Goal: Task Accomplishment & Management: Manage account settings

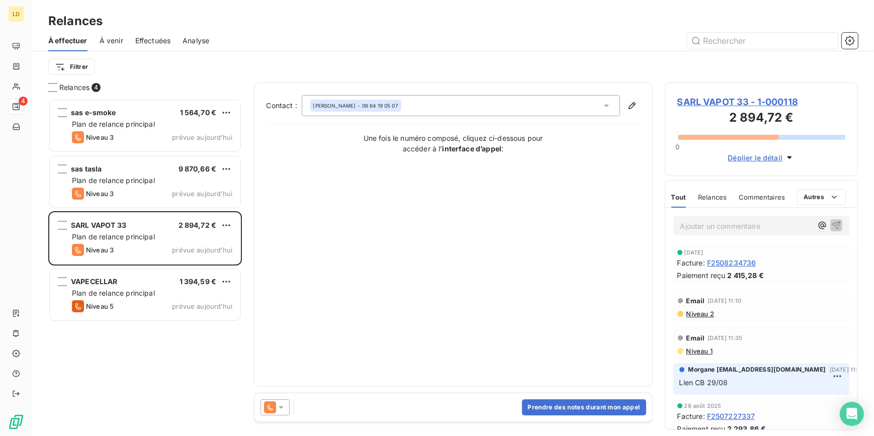
scroll to position [331, 186]
click at [569, 402] on button "Prendre des notes durant mon appel" at bounding box center [584, 408] width 124 height 16
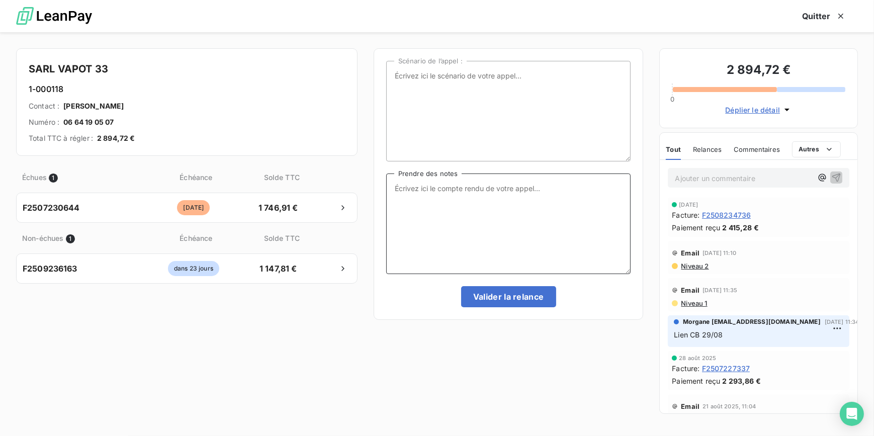
click at [478, 213] on textarea "Prendre des notes" at bounding box center [508, 224] width 245 height 101
click at [467, 185] on textarea "Cliente eu au tel" at bounding box center [508, 224] width 245 height 101
drag, startPoint x: 433, startPoint y: 197, endPoint x: 363, endPoint y: 176, distance: 73.5
click at [363, 176] on div "SARL VAPOT 33 1-000118 Contact : Arnaud FRECHIC Numéro : 06 64 19 05 07 Total T…" at bounding box center [437, 234] width 874 height 404
type textarea "Cliente eu au tel je lui ai renvoyé le lien elle s'en occupe au plus vite je lu…"
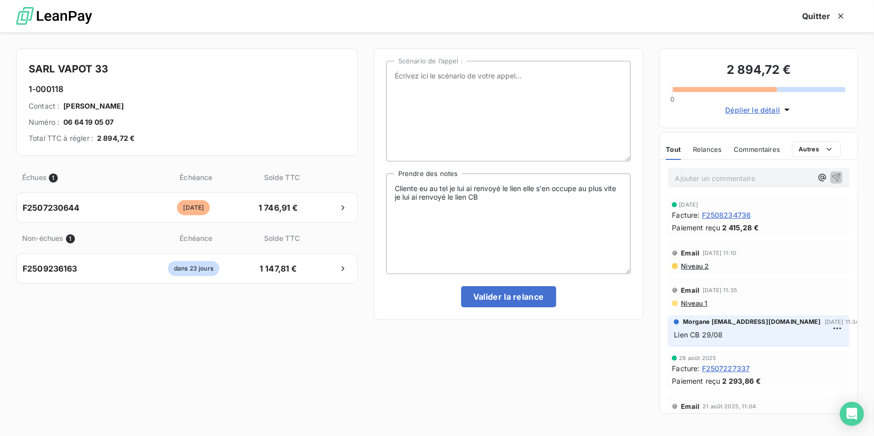
click at [688, 178] on p "Ajouter un commentaire ﻿" at bounding box center [743, 178] width 137 height 13
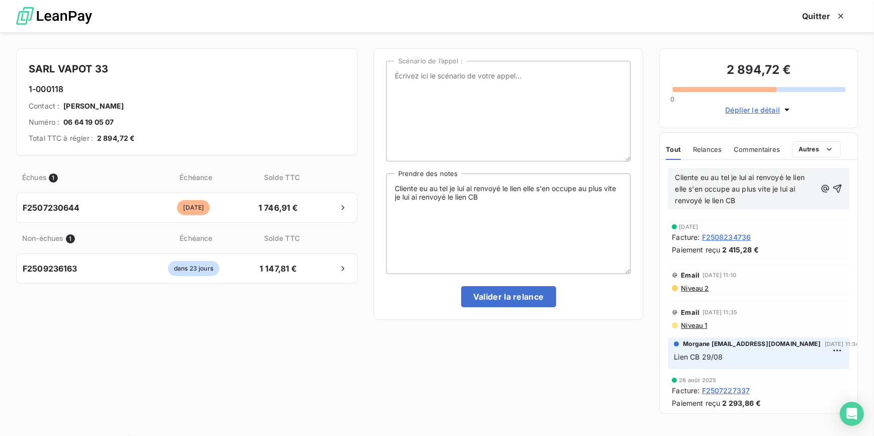
click at [786, 195] on p "Cliente eu au tel je lui ai renvoyé le lien elle s'en occupe au plus vite je lu…" at bounding box center [745, 189] width 141 height 35
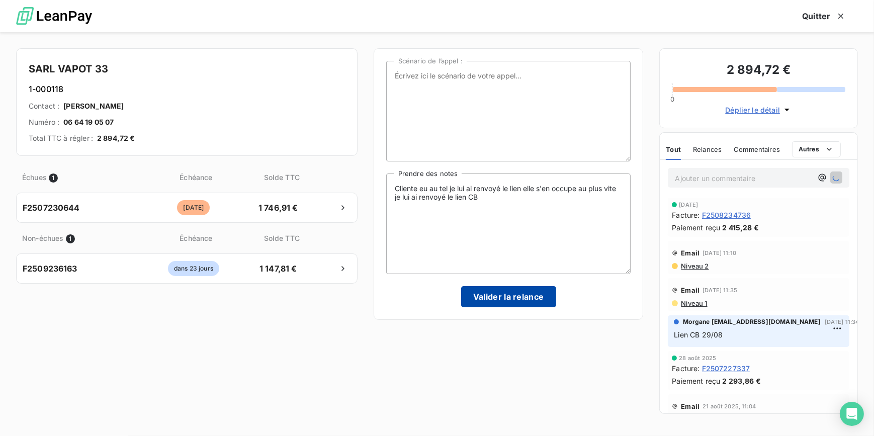
click at [524, 301] on button "Valider la relance" at bounding box center [508, 296] width 95 height 21
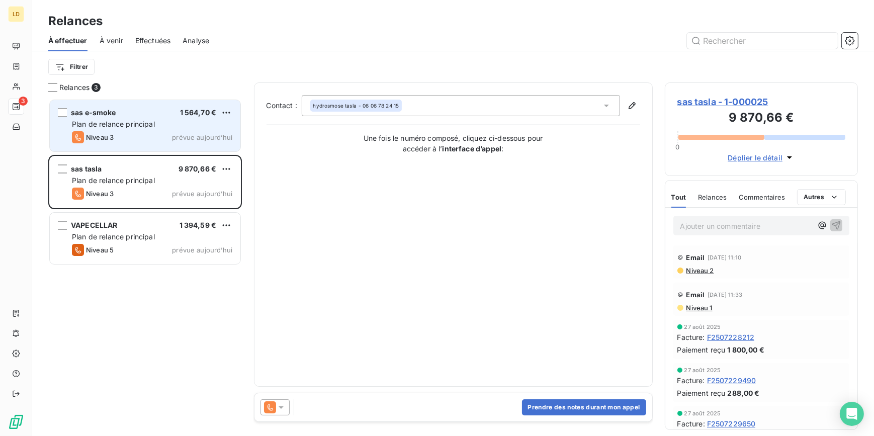
click at [124, 117] on div "sas e-smoke 1 564,70 €" at bounding box center [152, 112] width 161 height 9
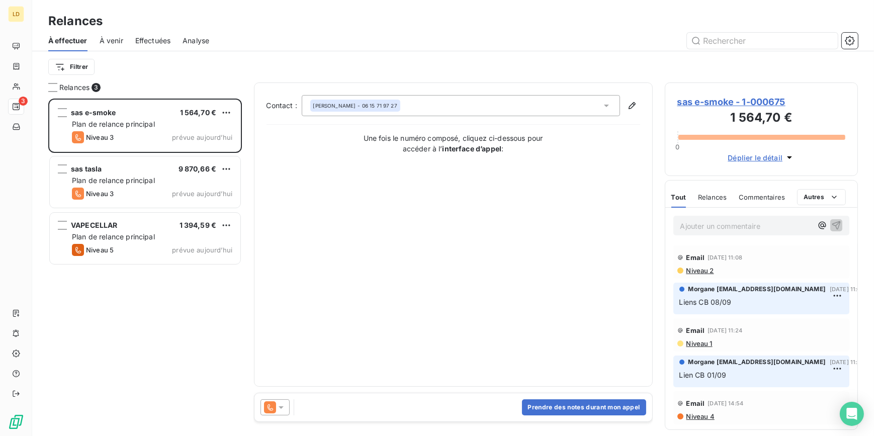
click at [352, 89] on div "Contact : JIMMY VAPOZONE - 06 15 71 97 27 Une fois le numéro composé, cliquez c…" at bounding box center [453, 235] width 399 height 304
click at [285, 408] on icon at bounding box center [281, 408] width 10 height 10
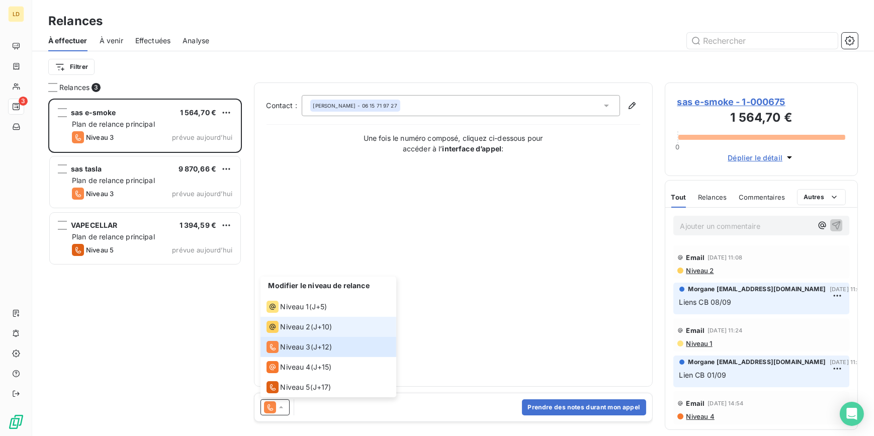
click at [303, 330] on span "Niveau 2" at bounding box center [296, 327] width 30 height 10
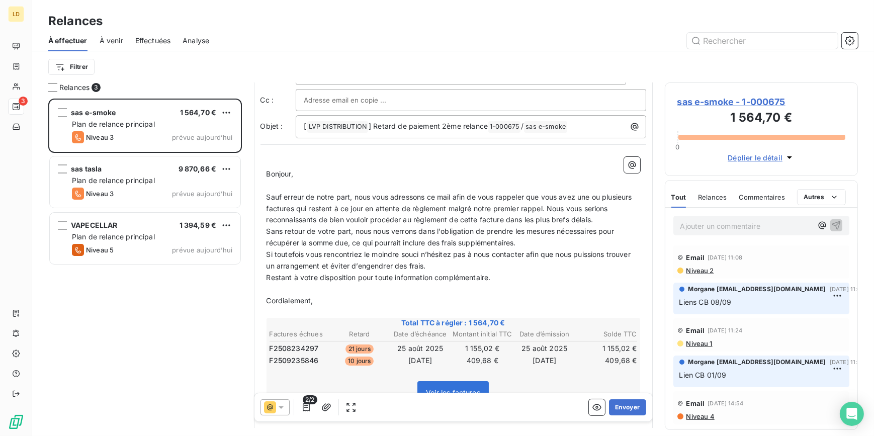
scroll to position [61, 0]
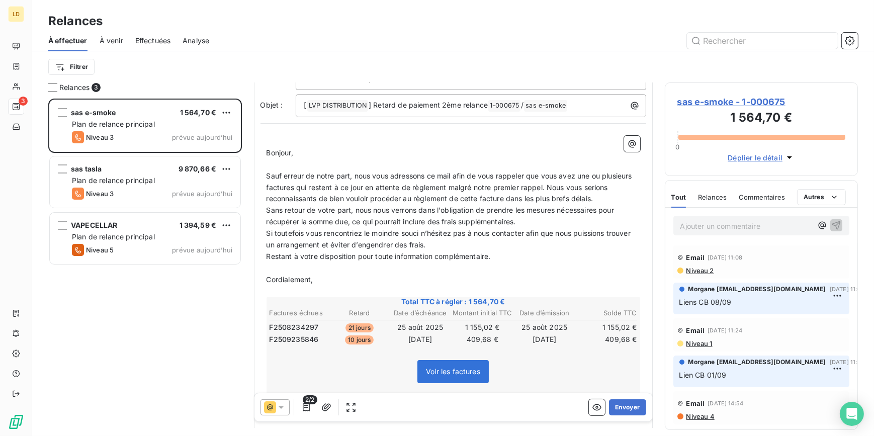
click at [285, 407] on icon at bounding box center [281, 408] width 10 height 10
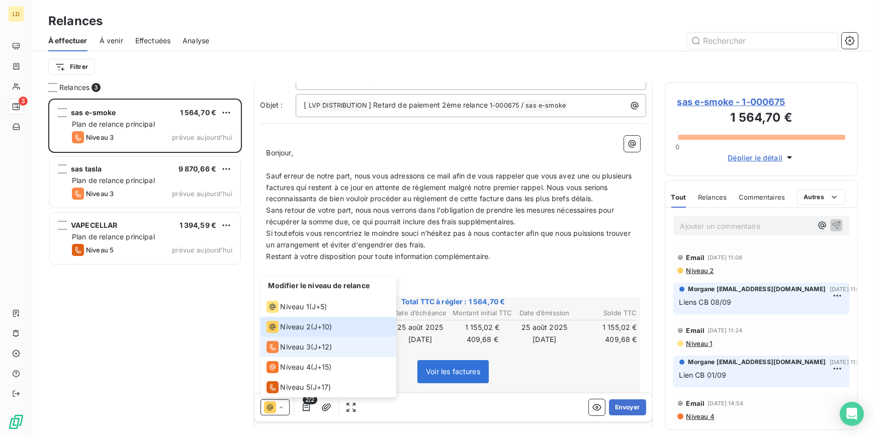
click at [289, 352] on span "Niveau 3" at bounding box center [296, 347] width 30 height 10
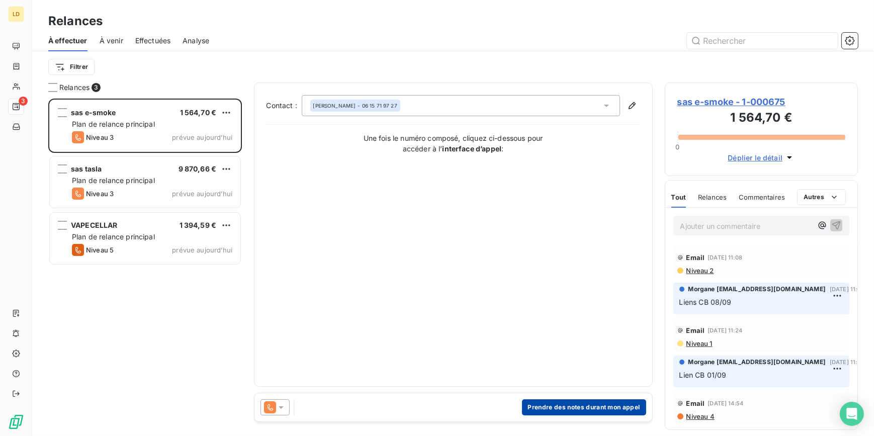
click at [586, 405] on button "Prendre des notes durant mon appel" at bounding box center [584, 408] width 124 height 16
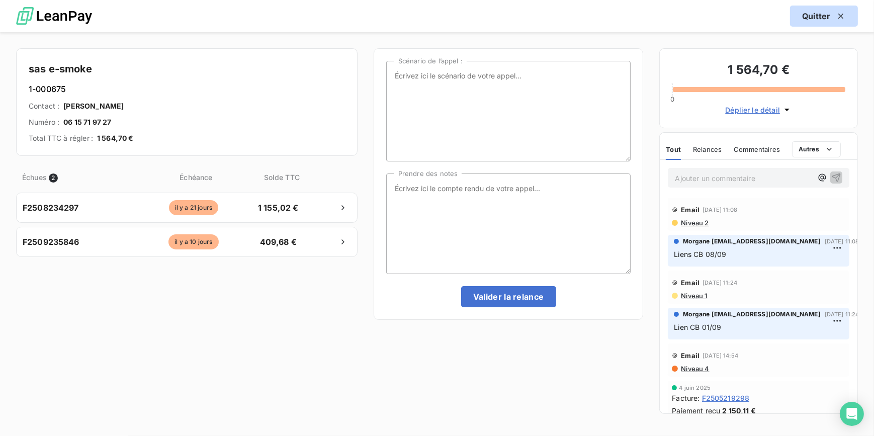
click at [841, 19] on icon "button" at bounding box center [841, 16] width 10 height 10
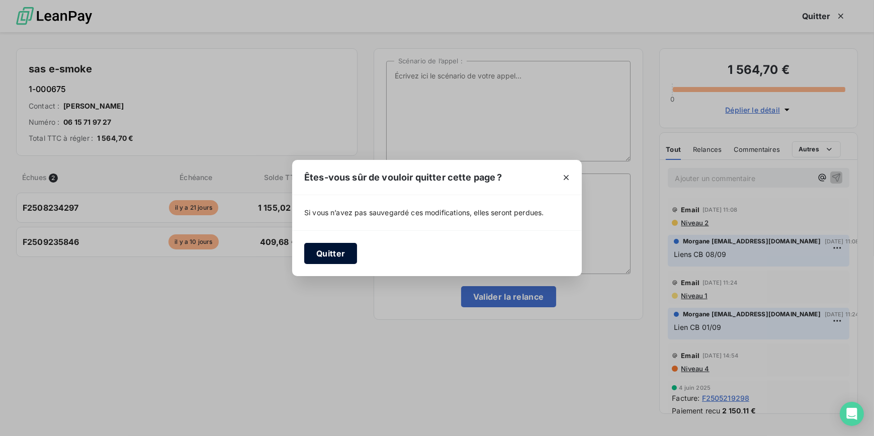
click at [345, 260] on button "Quitter" at bounding box center [330, 253] width 53 height 21
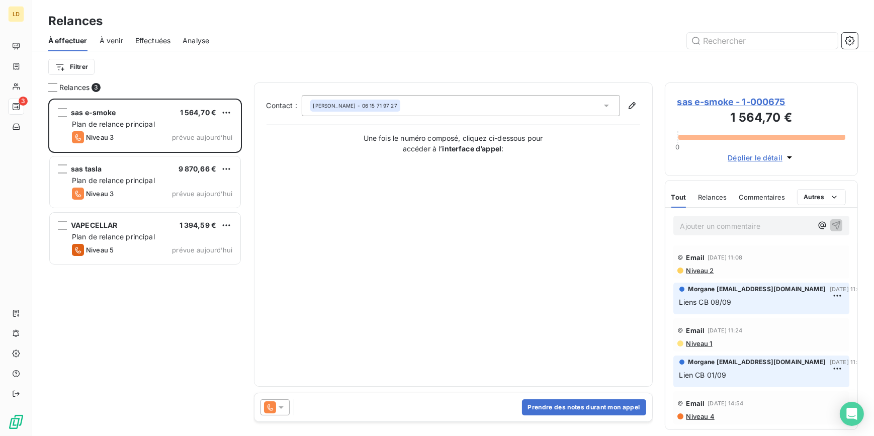
click at [744, 100] on span "sas e-smoke - 1-000675" at bounding box center [762, 102] width 169 height 14
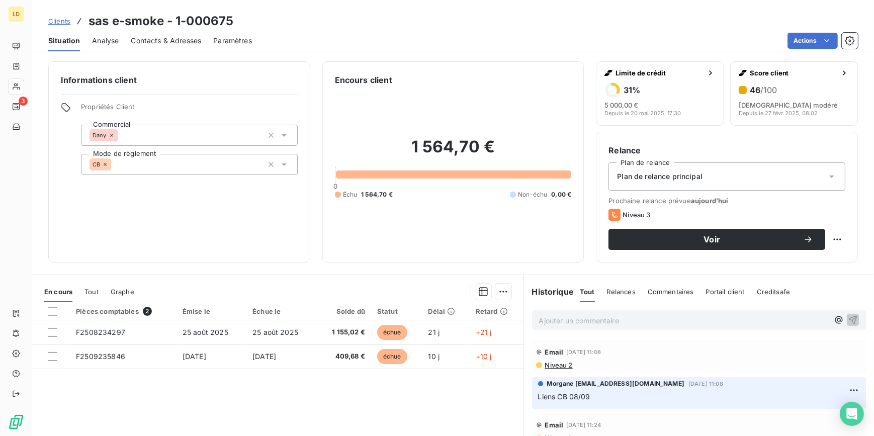
click at [156, 43] on span "Contacts & Adresses" at bounding box center [166, 41] width 70 height 10
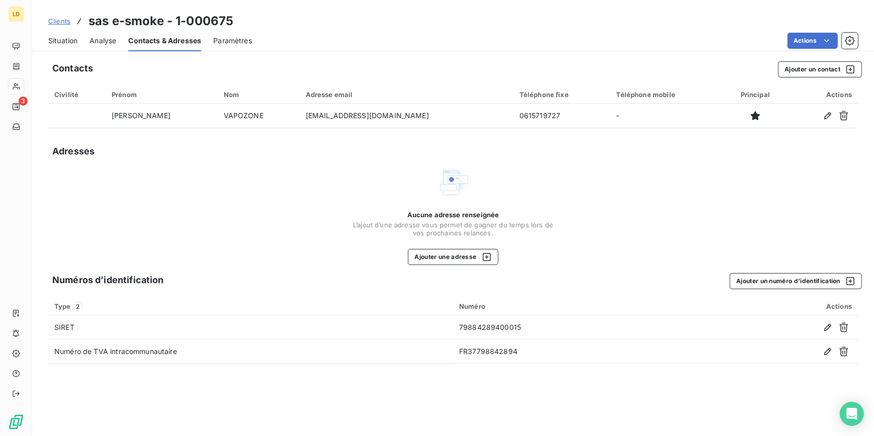
click at [62, 40] on span "Situation" at bounding box center [62, 41] width 29 height 10
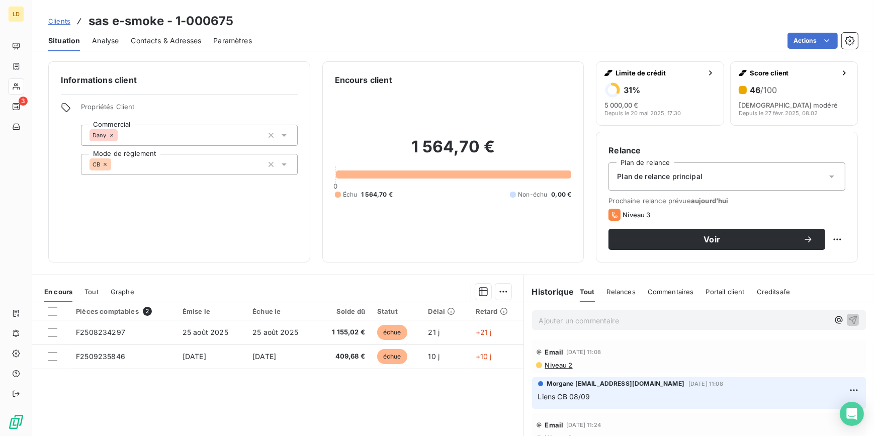
click at [173, 38] on span "Contacts & Adresses" at bounding box center [166, 41] width 70 height 10
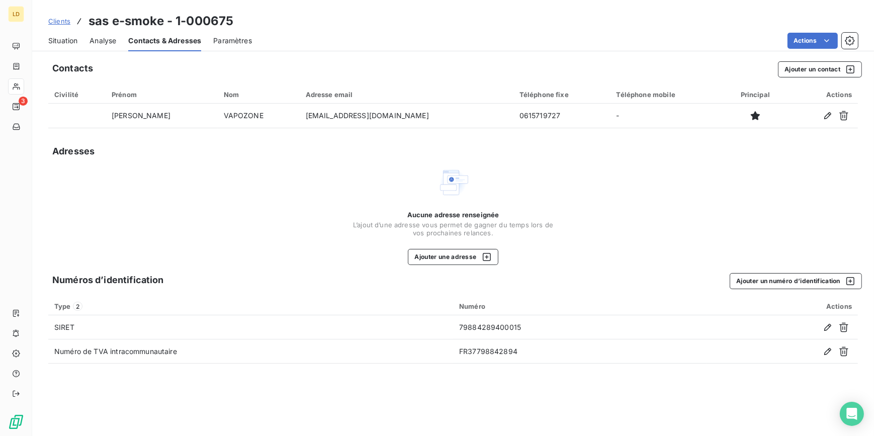
click at [73, 41] on span "Situation" at bounding box center [62, 41] width 29 height 10
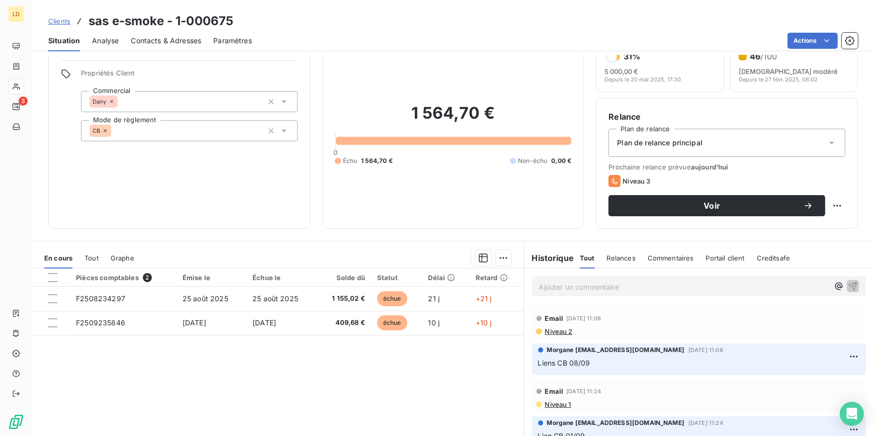
scroll to position [29, 0]
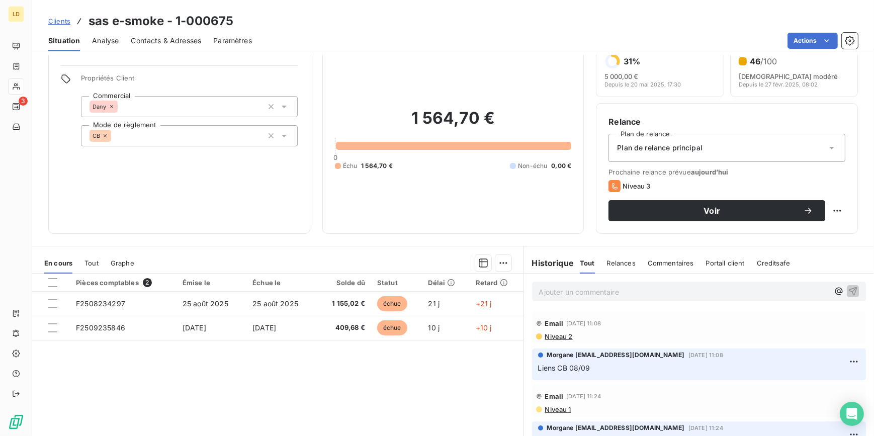
click at [176, 37] on span "Contacts & Adresses" at bounding box center [166, 41] width 70 height 10
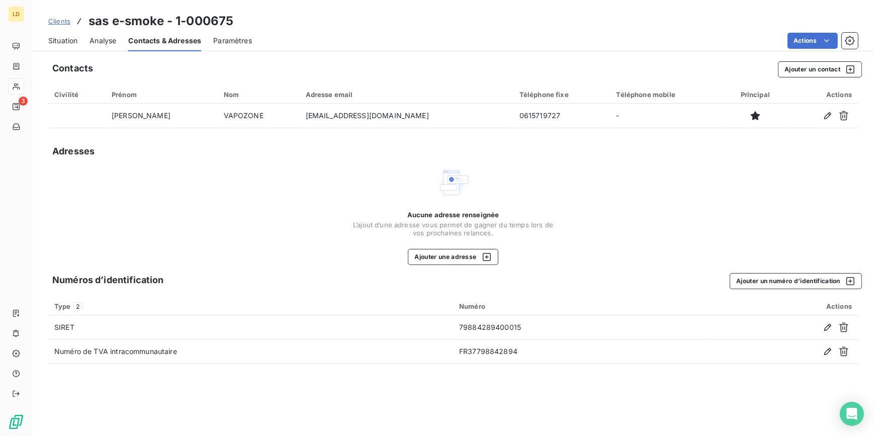
click at [57, 40] on span "Situation" at bounding box center [62, 41] width 29 height 10
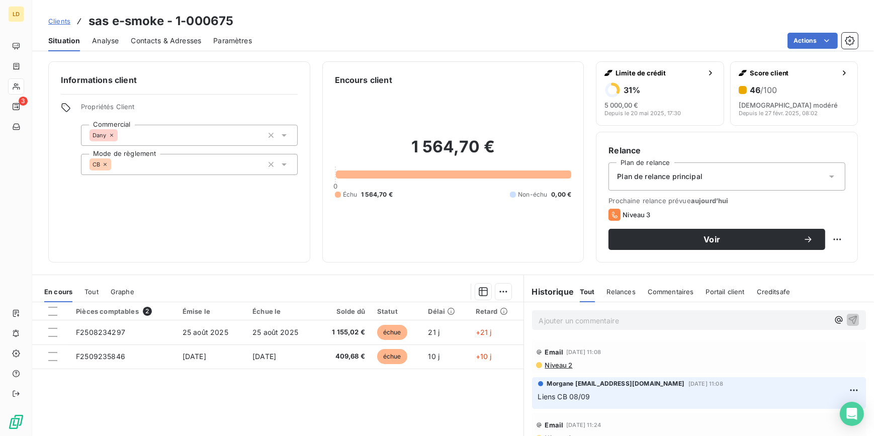
click at [170, 50] on div "Contacts & Adresses" at bounding box center [166, 40] width 70 height 21
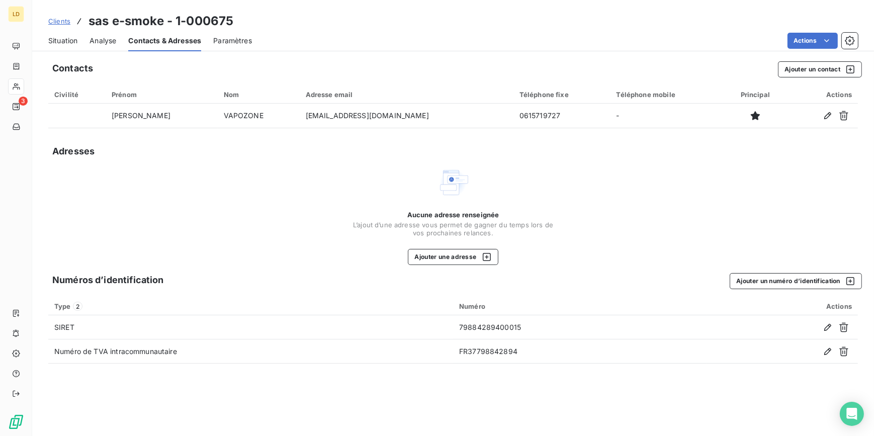
click at [814, 79] on div "Contacts Ajouter un contact Civilité Prénom Nom Adresse email Téléphone fixe Té…" at bounding box center [453, 245] width 842 height 381
click at [816, 71] on button "Ajouter un contact" at bounding box center [820, 69] width 84 height 16
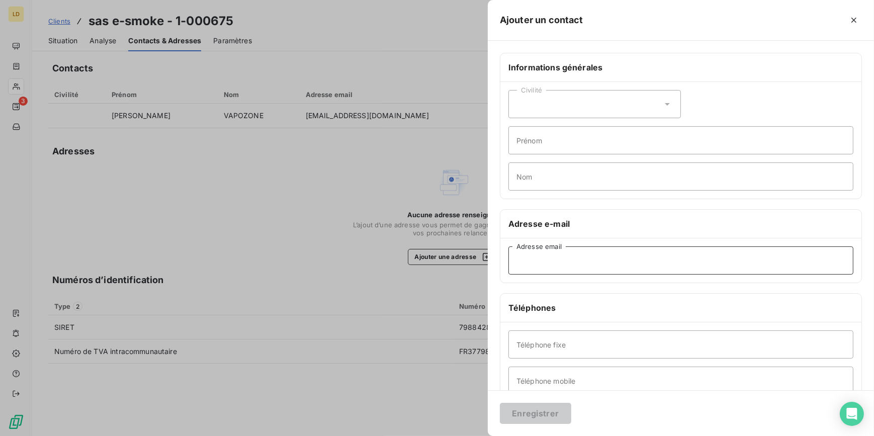
click at [569, 249] on input "Adresse email" at bounding box center [681, 261] width 345 height 28
type input "[EMAIL_ADDRESS][DOMAIN_NAME]"
click at [533, 412] on button "Enregistrer" at bounding box center [535, 413] width 71 height 21
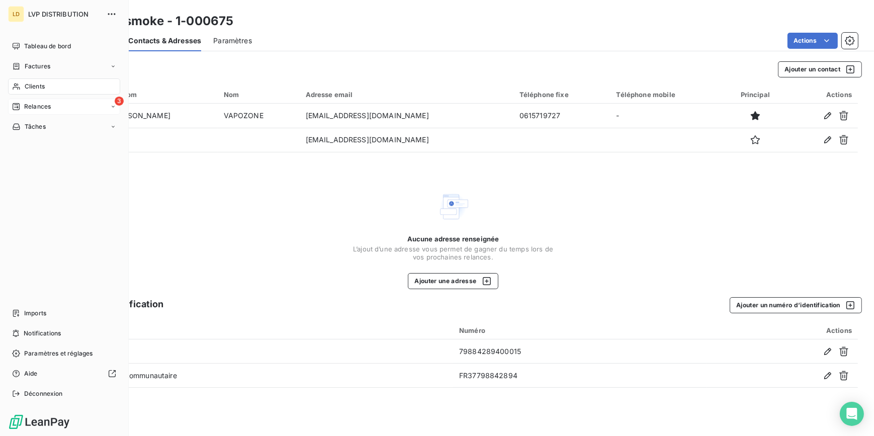
click at [26, 110] on span "Relances" at bounding box center [37, 106] width 27 height 9
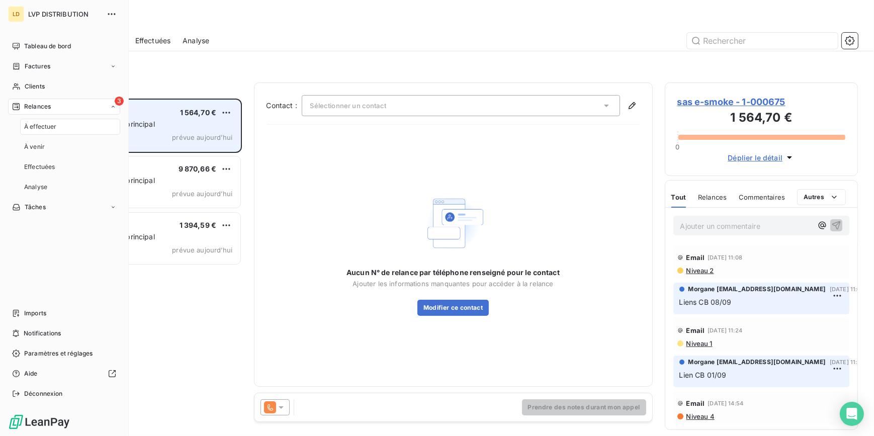
scroll to position [331, 186]
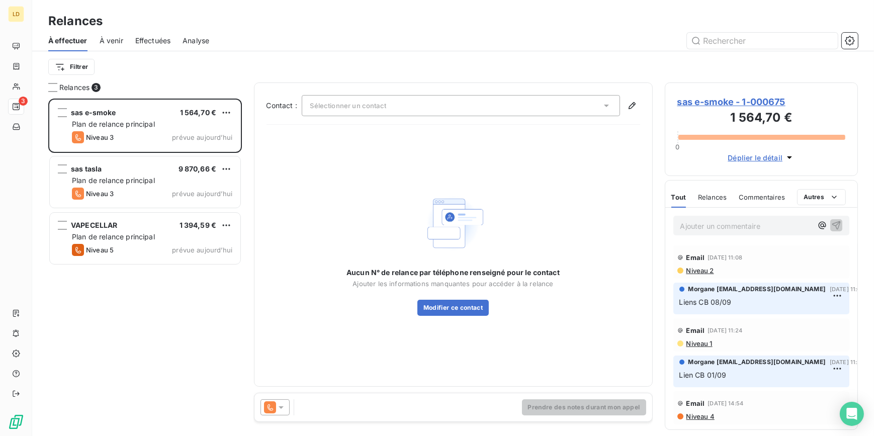
click at [368, 101] on div "Sélectionner un contact" at bounding box center [461, 105] width 319 height 21
click at [270, 405] on icon at bounding box center [270, 408] width 12 height 12
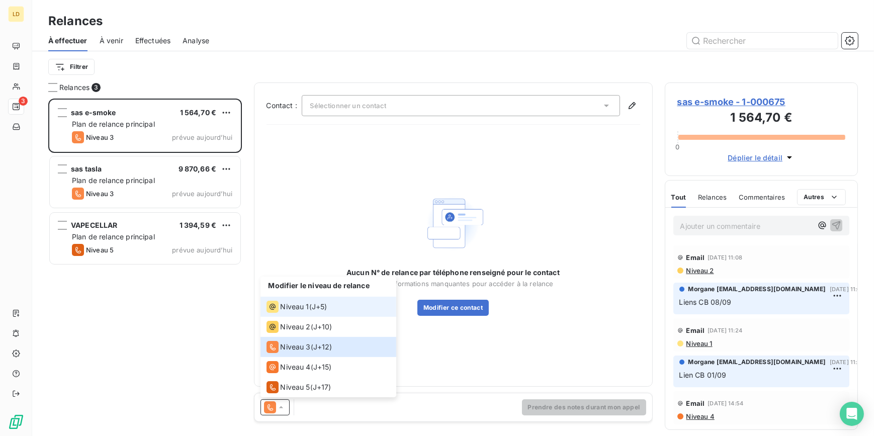
click at [283, 301] on div "Niveau 1" at bounding box center [288, 307] width 43 height 12
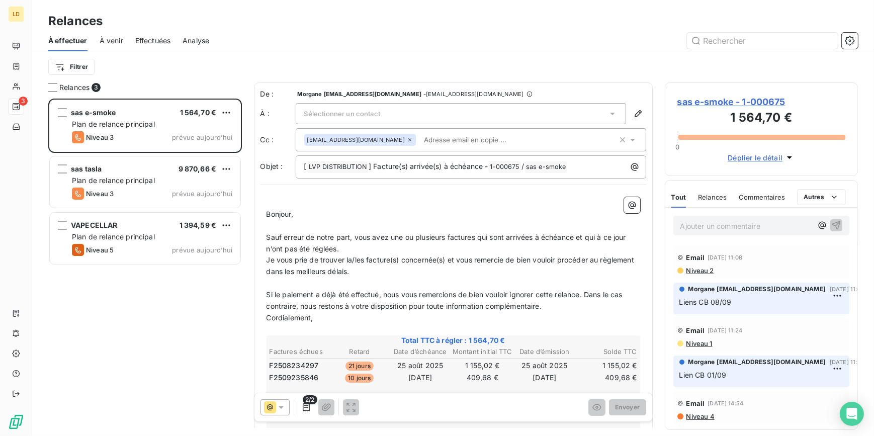
click at [378, 113] on span "Sélectionner un contact" at bounding box center [342, 114] width 76 height 8
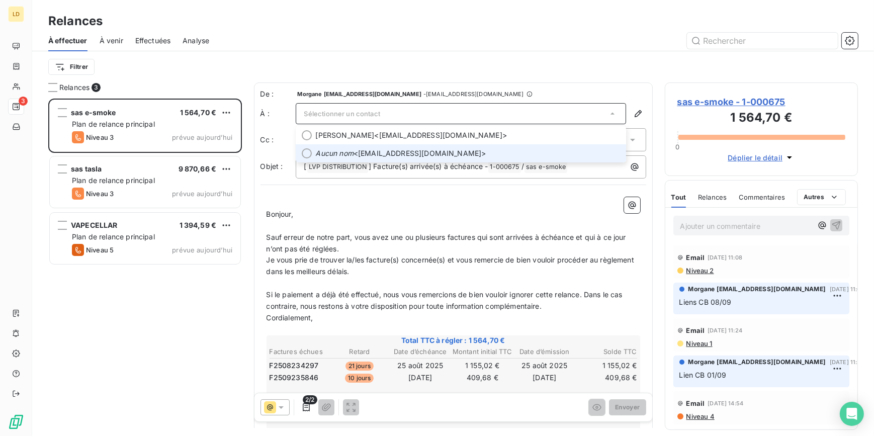
click at [323, 155] on em "Aucun nom" at bounding box center [335, 153] width 38 height 10
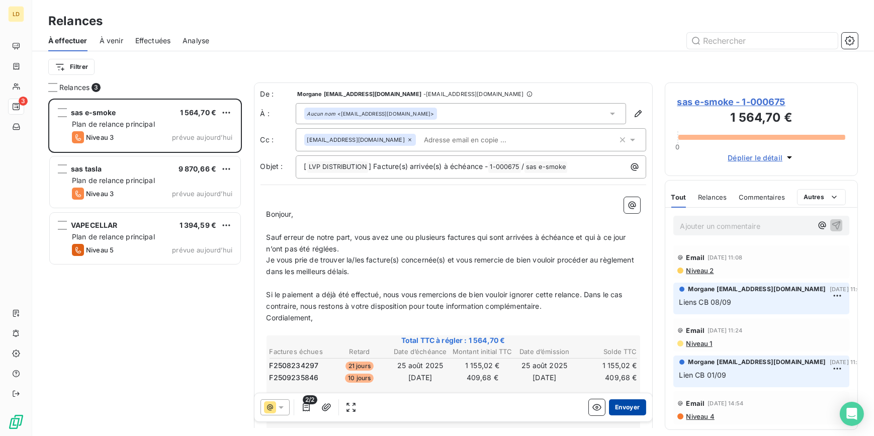
click at [625, 410] on button "Envoyer" at bounding box center [627, 408] width 37 height 16
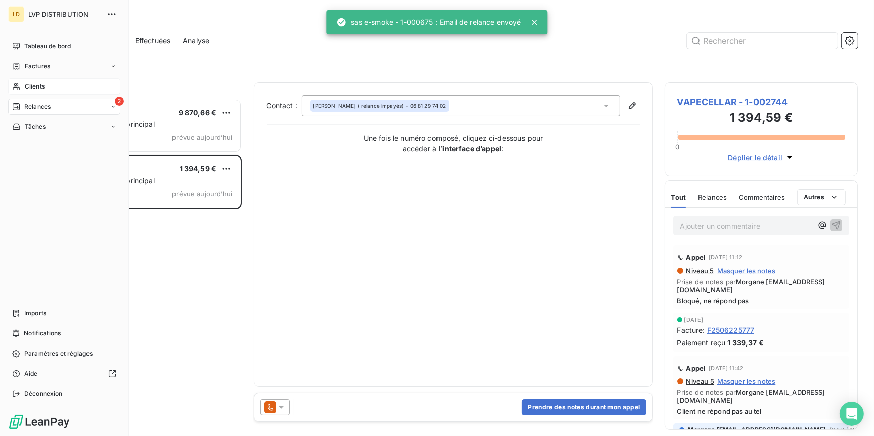
click at [33, 85] on span "Clients" at bounding box center [35, 86] width 20 height 9
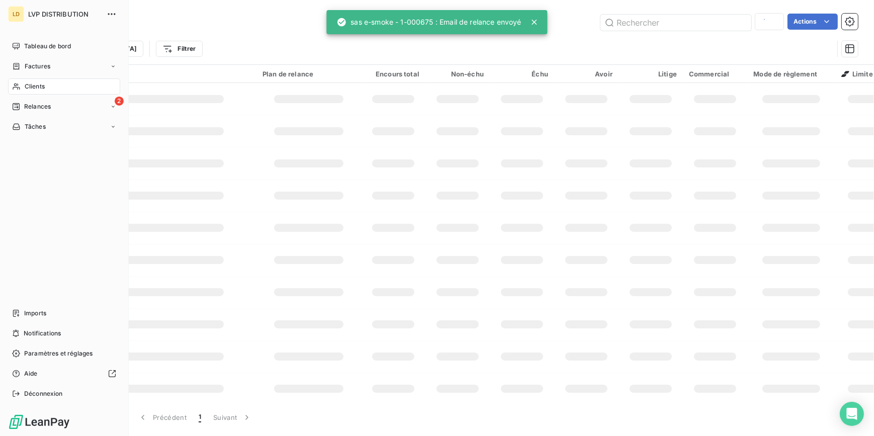
click at [12, 87] on icon at bounding box center [16, 87] width 9 height 8
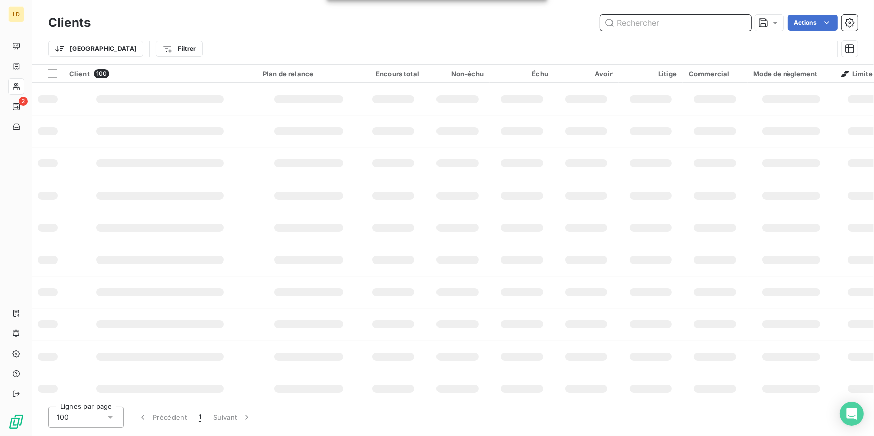
drag, startPoint x: 673, startPoint y: 27, endPoint x: 655, endPoint y: 31, distance: 19.0
click at [672, 26] on input "text" at bounding box center [676, 23] width 151 height 16
paste input "000675"
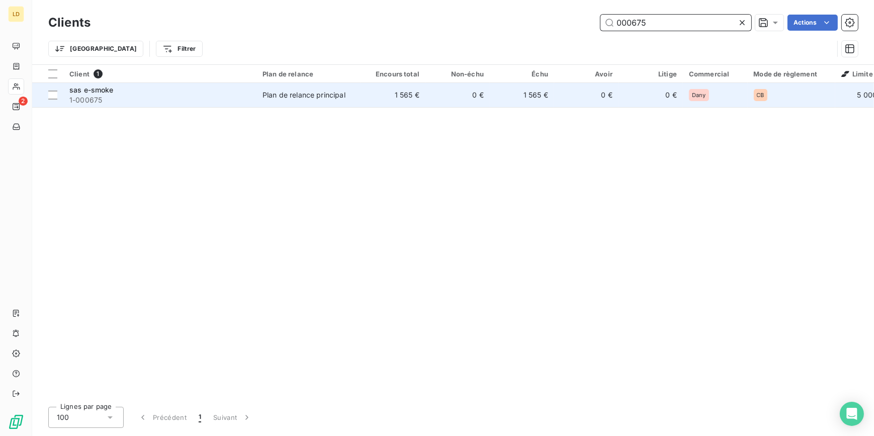
type input "000675"
click at [365, 100] on td "1 565 €" at bounding box center [393, 95] width 64 height 24
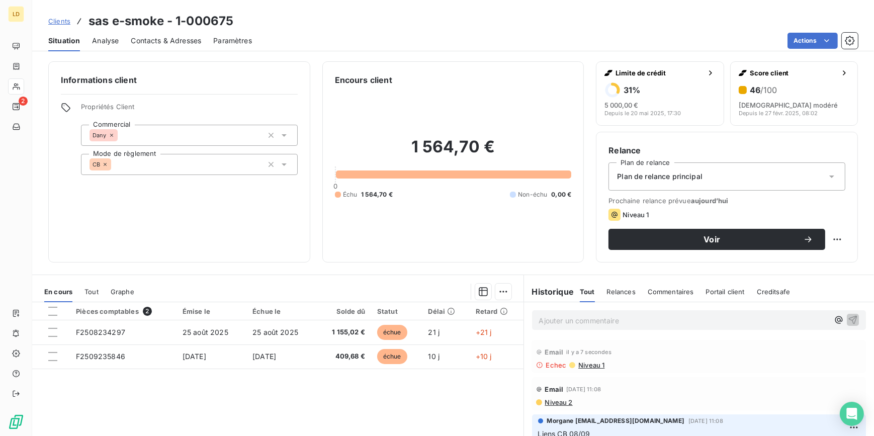
click at [186, 37] on span "Contacts & Adresses" at bounding box center [166, 41] width 70 height 10
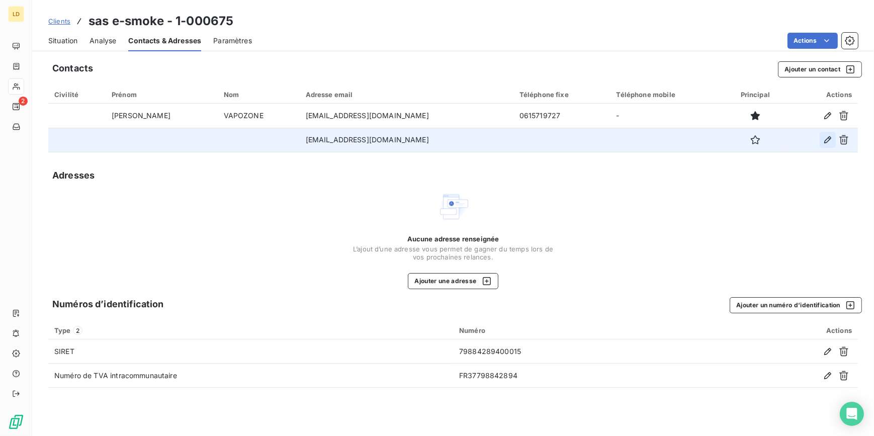
click at [830, 138] on icon "button" at bounding box center [828, 139] width 7 height 7
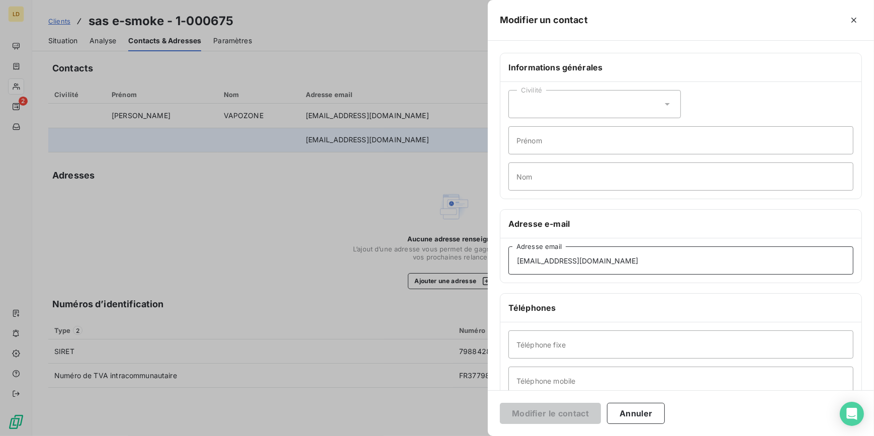
drag, startPoint x: 640, startPoint y: 255, endPoint x: 365, endPoint y: 242, distance: 275.0
click at [390, 436] on div "Modifier un contact Informations générales Civilité Prénom Nom Adresse e-mail l…" at bounding box center [437, 436] width 874 height 0
click at [578, 415] on button "Modifier le contact" at bounding box center [550, 413] width 101 height 21
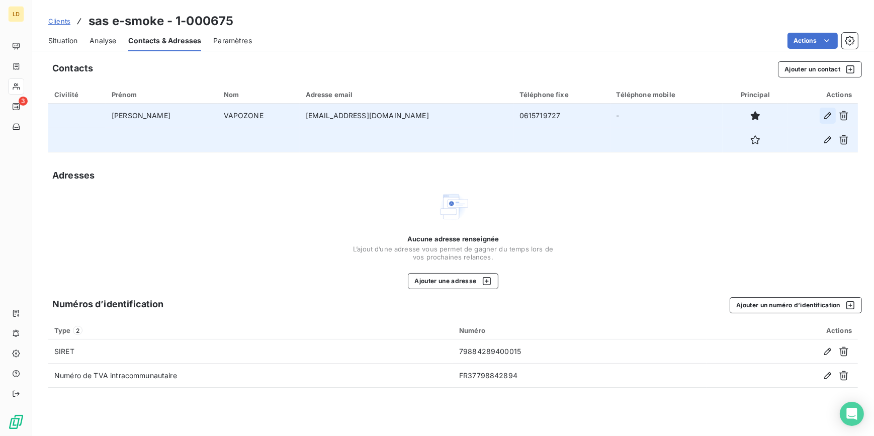
click at [826, 117] on icon "button" at bounding box center [828, 116] width 10 height 10
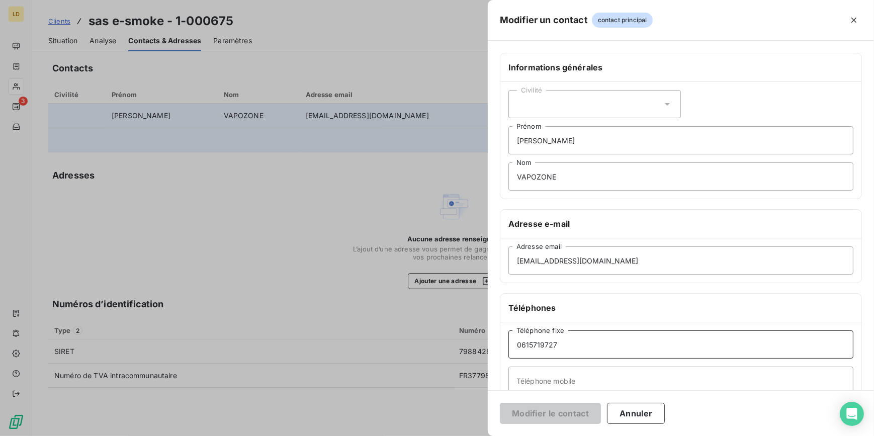
drag, startPoint x: 570, startPoint y: 353, endPoint x: 452, endPoint y: 347, distance: 117.9
click at [469, 436] on div "Modifier un contact contact principal Informations générales Civilité JIMMY Pré…" at bounding box center [437, 436] width 874 height 0
type input "0456304440"
click at [556, 417] on button "Modifier le contact" at bounding box center [550, 413] width 101 height 21
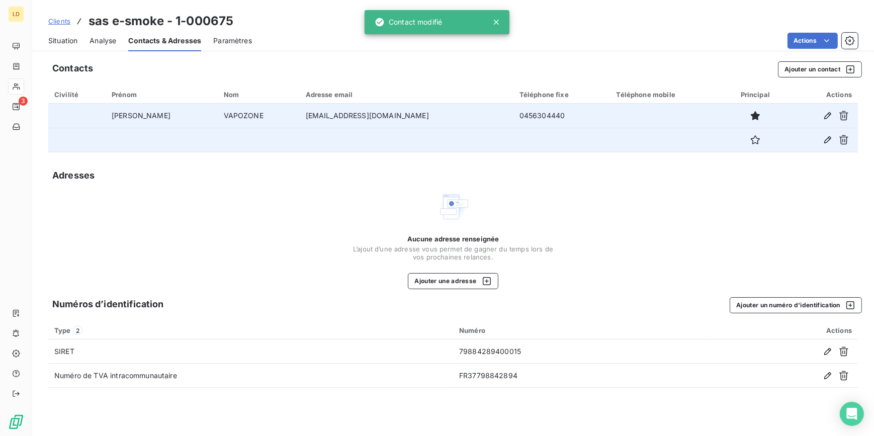
click at [66, 39] on span "Situation" at bounding box center [62, 41] width 29 height 10
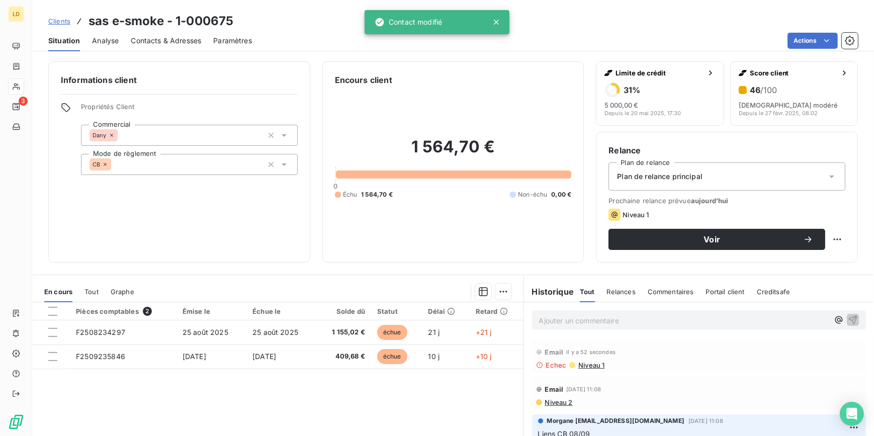
click at [570, 330] on div "Ajouter un commentaire ﻿" at bounding box center [699, 320] width 351 height 36
click at [568, 322] on p "Ajouter un commentaire ﻿" at bounding box center [684, 320] width 290 height 13
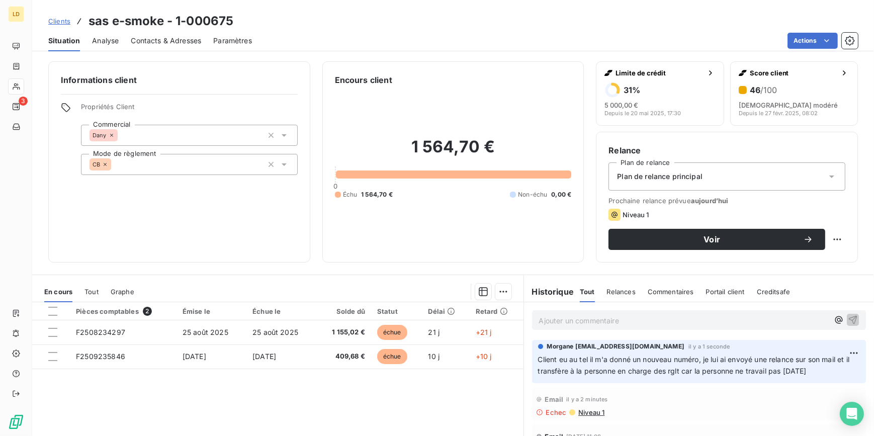
click at [203, 47] on div "Situation Analyse Contacts & Adresses Paramètres Actions" at bounding box center [453, 40] width 842 height 21
click at [185, 38] on span "Contacts & Adresses" at bounding box center [166, 41] width 70 height 10
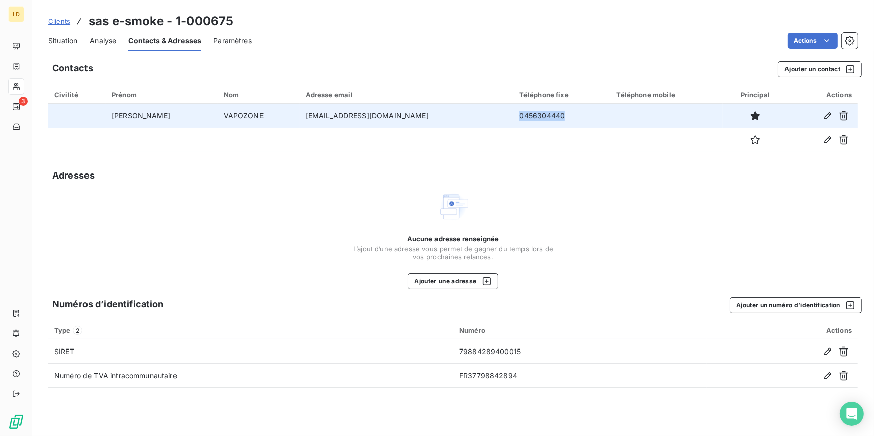
drag, startPoint x: 482, startPoint y: 118, endPoint x: 457, endPoint y: 120, distance: 24.7
click at [514, 120] on td "0456304440" at bounding box center [562, 116] width 97 height 24
copy td "0456304440"
click at [514, 114] on td "0456304440" at bounding box center [562, 116] width 97 height 24
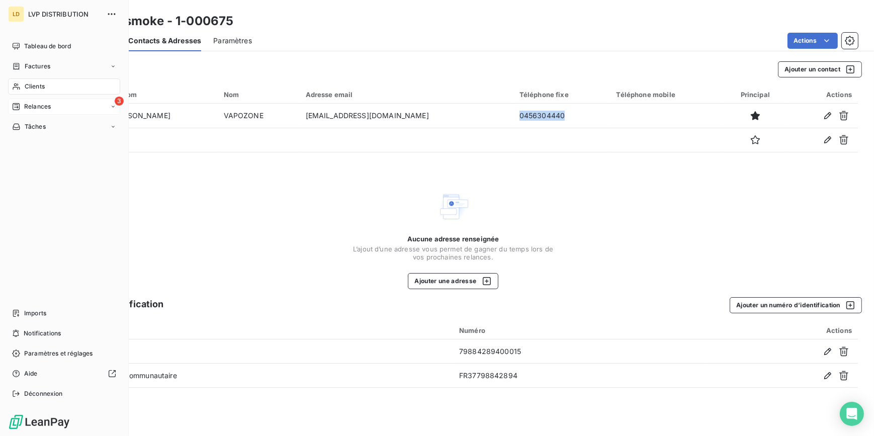
click at [54, 104] on div "3 Relances" at bounding box center [64, 107] width 112 height 16
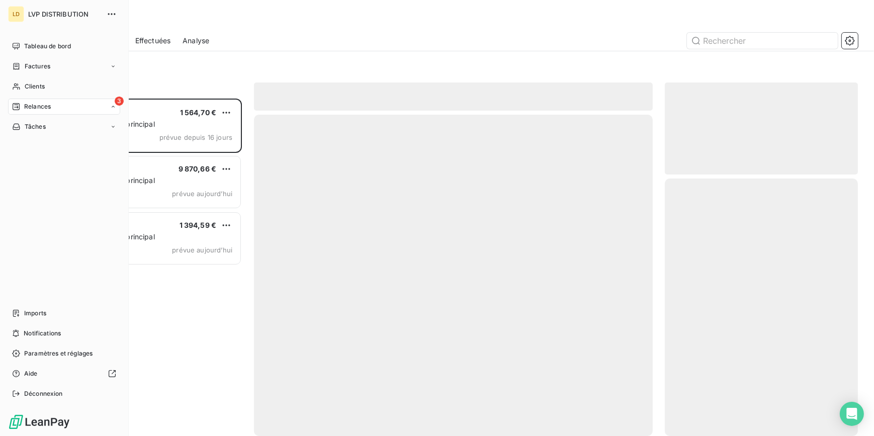
scroll to position [331, 186]
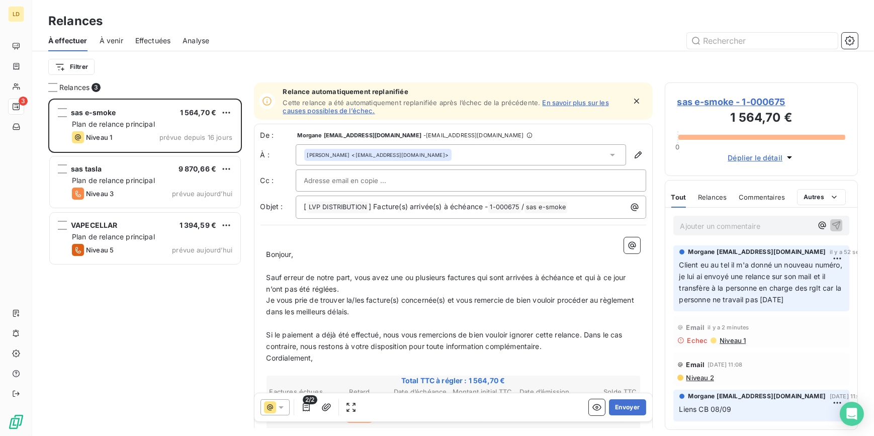
click at [281, 414] on div at bounding box center [275, 408] width 29 height 16
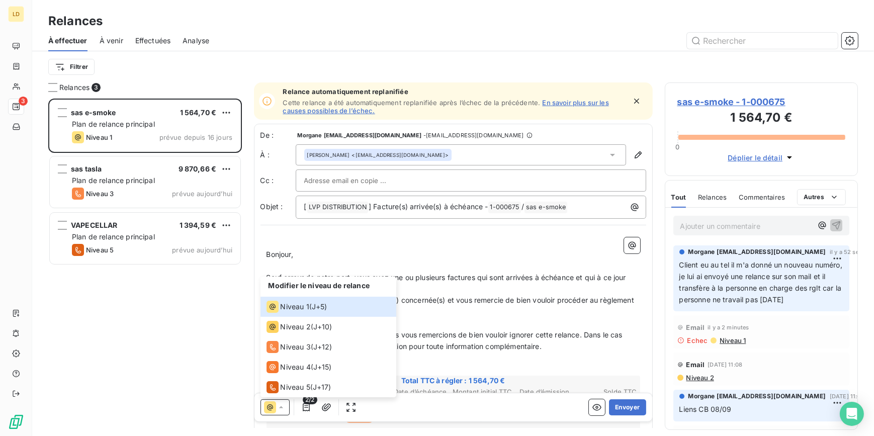
click at [563, 101] on link "En savoir plus sur les causes possibles de l’échec." at bounding box center [446, 107] width 326 height 16
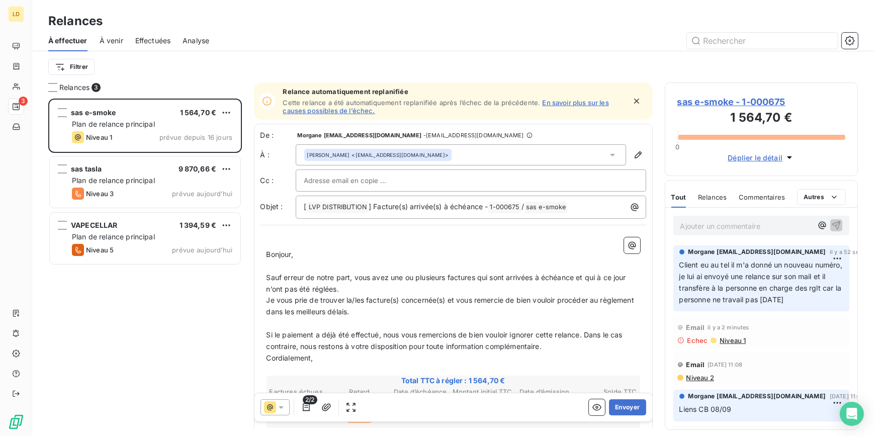
click at [165, 40] on span "Effectuées" at bounding box center [153, 41] width 36 height 10
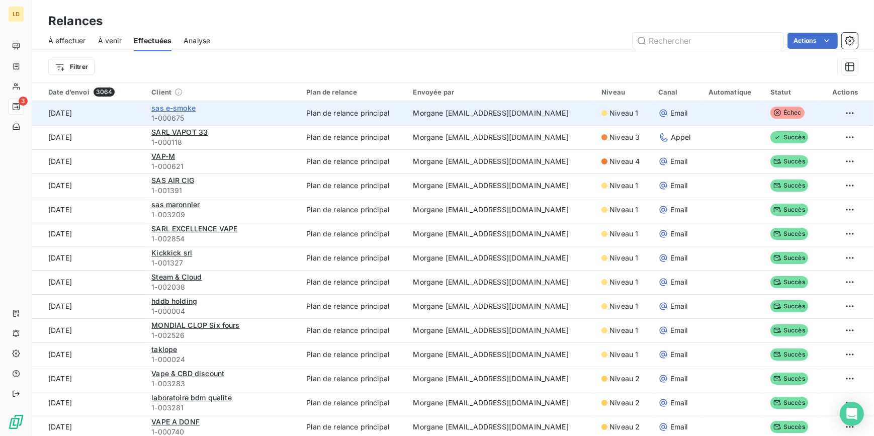
click at [172, 109] on span "sas e-smoke" at bounding box center [173, 108] width 44 height 9
click at [300, 114] on td "Plan de relance principal" at bounding box center [353, 113] width 107 height 24
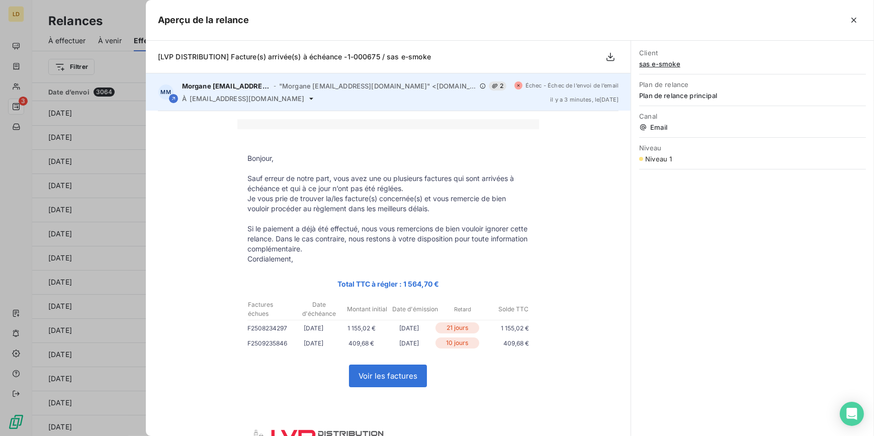
click at [307, 100] on icon at bounding box center [311, 99] width 8 height 8
click at [307, 99] on icon at bounding box center [311, 99] width 8 height 8
click at [267, 99] on span "[EMAIL_ADDRESS][DOMAIN_NAME]" at bounding box center [247, 99] width 115 height 8
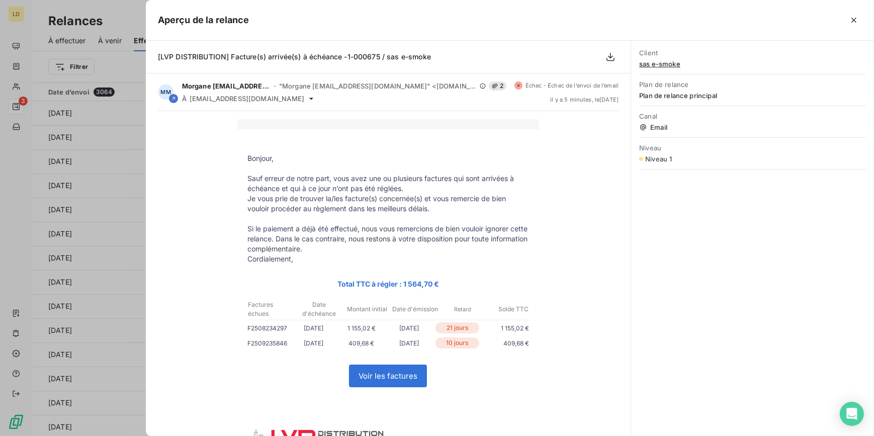
drag, startPoint x: 73, startPoint y: 99, endPoint x: 18, endPoint y: 106, distance: 56.2
click at [74, 99] on div at bounding box center [437, 218] width 874 height 436
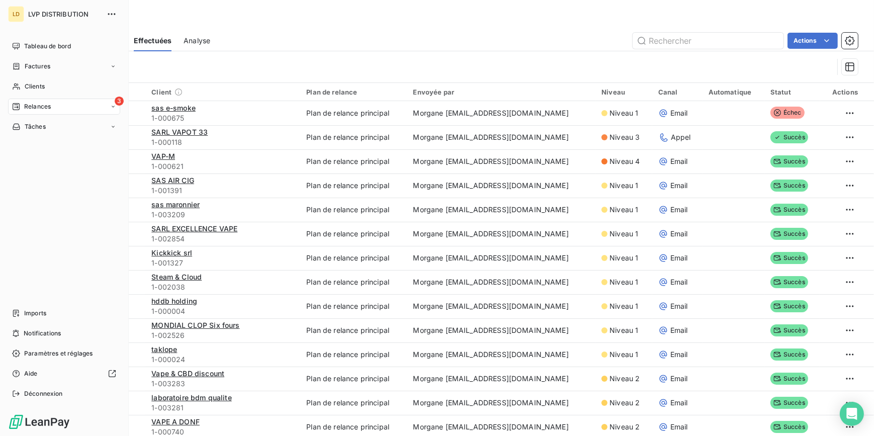
click at [29, 106] on span "Relances" at bounding box center [37, 106] width 27 height 9
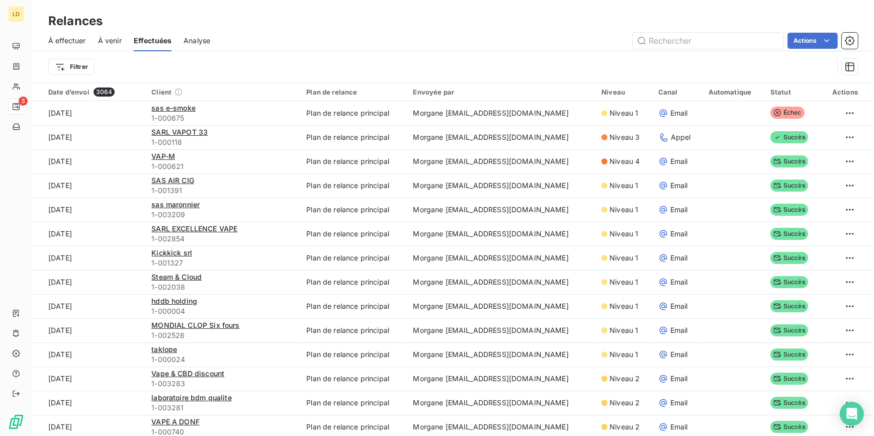
click at [67, 32] on div "À effectuer" at bounding box center [67, 40] width 38 height 21
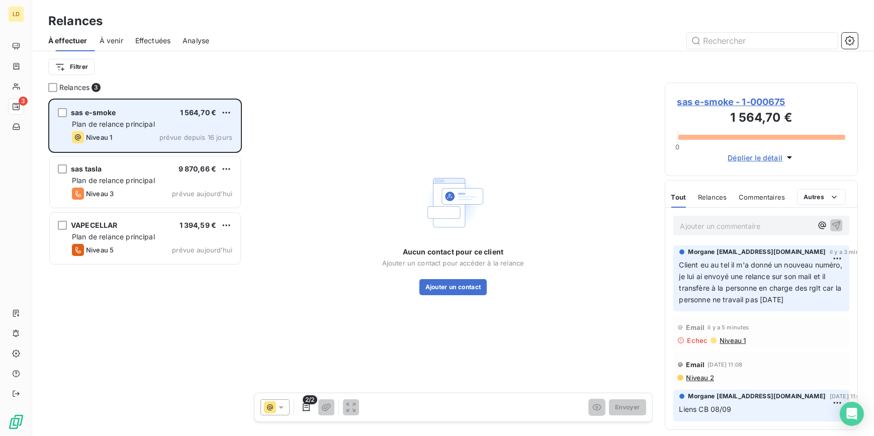
scroll to position [331, 186]
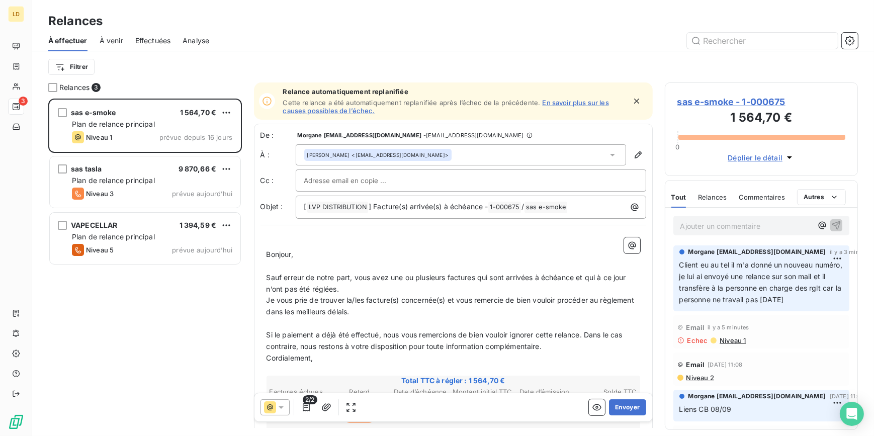
click at [278, 408] on icon at bounding box center [281, 408] width 10 height 10
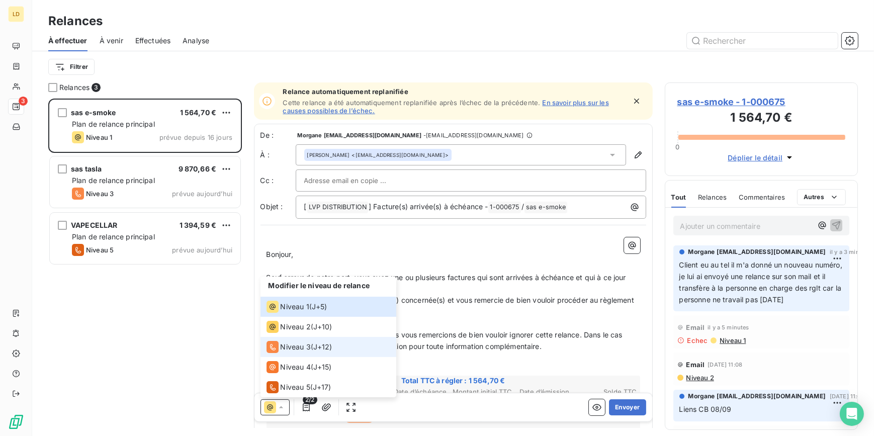
click at [297, 345] on span "Niveau 3" at bounding box center [296, 347] width 30 height 10
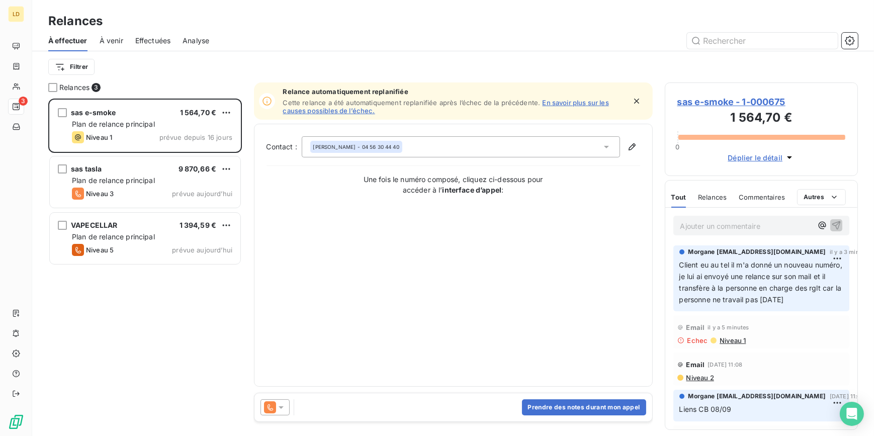
drag, startPoint x: 741, startPoint y: 308, endPoint x: 666, endPoint y: 265, distance: 86.8
click at [666, 265] on div "Morgane [EMAIL_ADDRESS][DOMAIN_NAME] il y a 3 minutes Client eu au tel il m'a d…" at bounding box center [762, 279] width 193 height 70
copy span "Client eu au tel il m'a donné un nouveau numéro, je lui ai envoyé une relance s…"
click at [597, 396] on div "Prendre des notes durant mon appel" at bounding box center [454, 407] width 398 height 28
click at [596, 408] on button "Prendre des notes durant mon appel" at bounding box center [584, 408] width 124 height 16
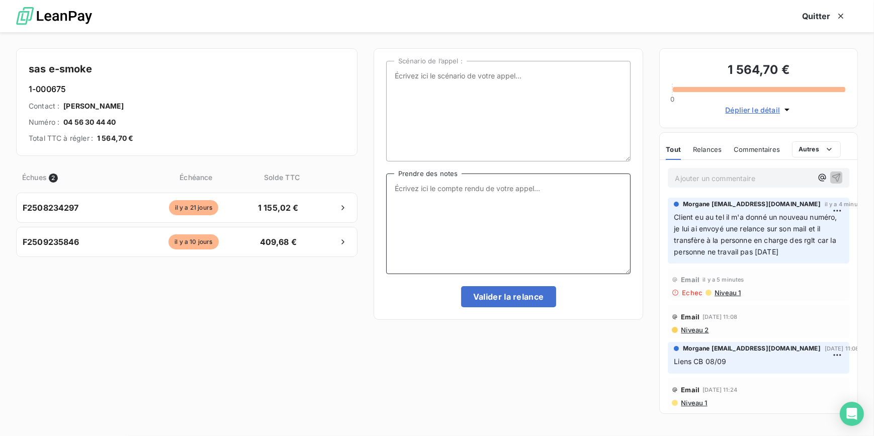
click at [452, 230] on textarea "Prendre des notes" at bounding box center [508, 224] width 245 height 101
paste textarea "Client eu au tel il m'a donné un nouveau numéro, je lui ai envoyé une relance s…"
type textarea "Client eu au tel il m'a donné un nouveau numéro, je lui ai envoyé une relance s…"
click at [519, 311] on div "Scénario de l’appel : Client eu au tel il m'a donné un nouveau numéro, je lui a…" at bounding box center [509, 184] width 270 height 272
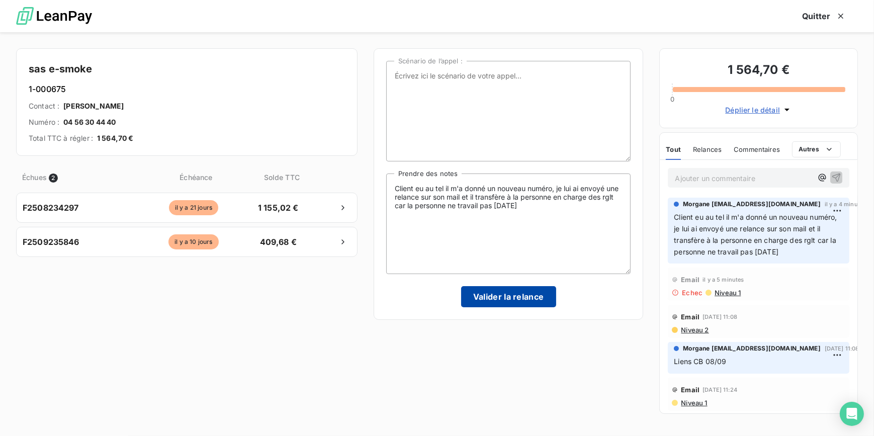
click at [515, 302] on button "Valider la relance" at bounding box center [508, 296] width 95 height 21
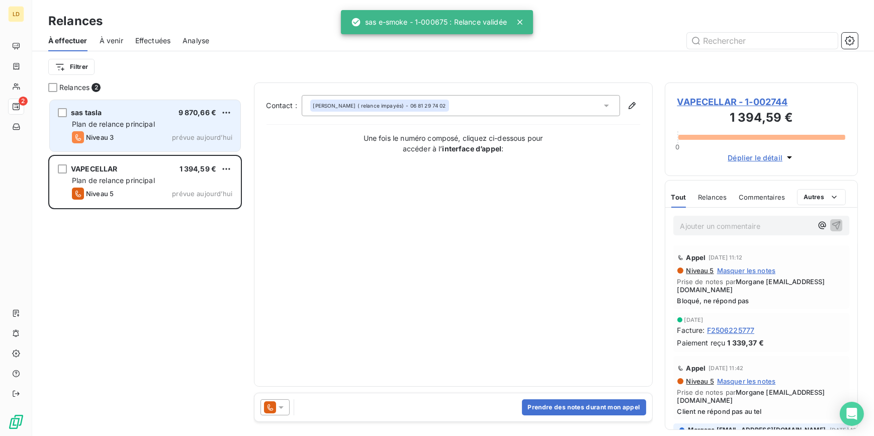
click at [122, 113] on div "sas tasla 9 870,66 €" at bounding box center [152, 112] width 161 height 9
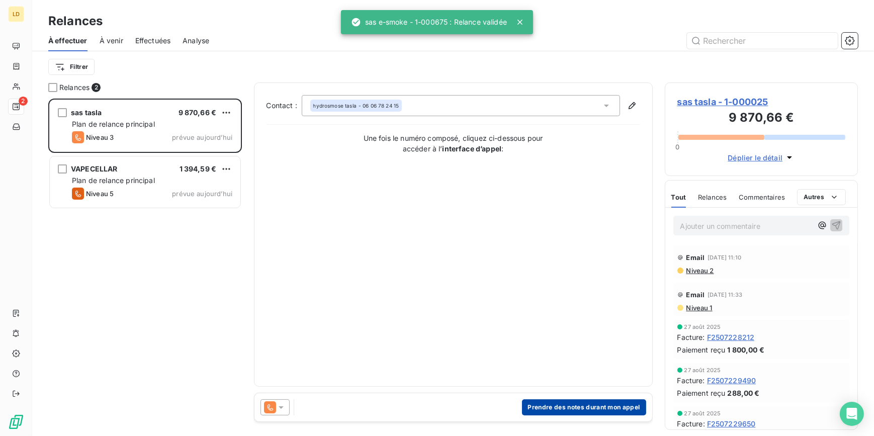
click at [607, 415] on button "Prendre des notes durant mon appel" at bounding box center [584, 408] width 124 height 16
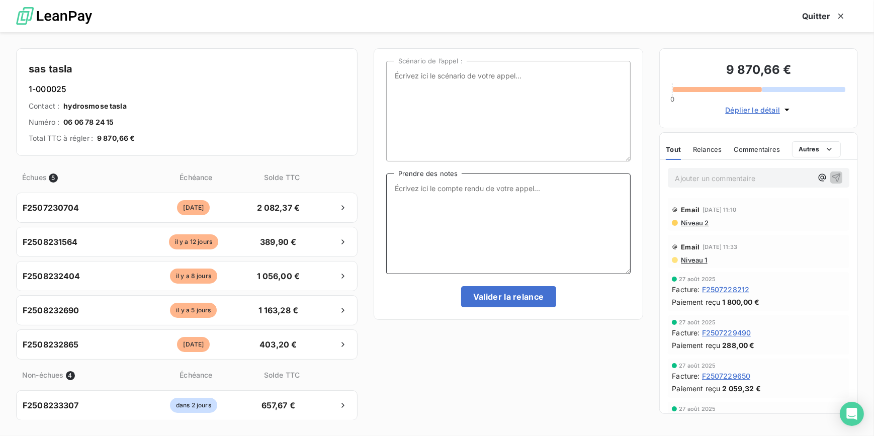
click at [441, 214] on textarea "Prendre des notes" at bounding box center [508, 224] width 245 height 101
click at [528, 211] on textarea "Prendre des notes" at bounding box center [508, 224] width 245 height 101
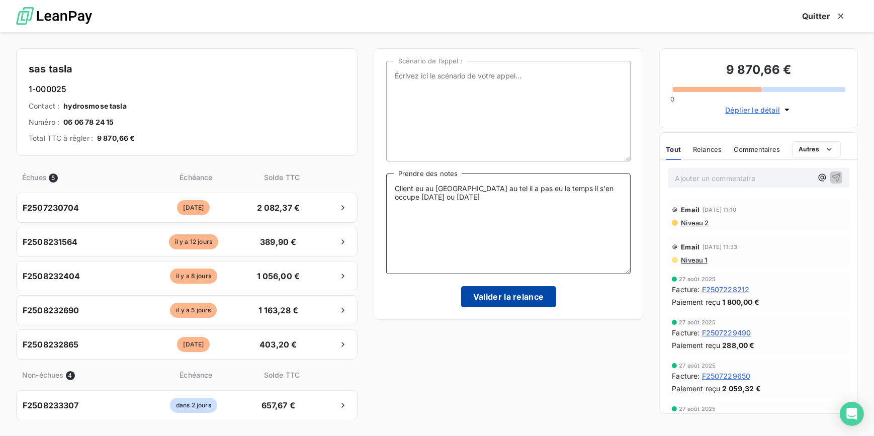
type textarea "Client eu au [GEOGRAPHIC_DATA] au tel il a pas eu le temps il s'en occupe [DATE…"
click at [513, 295] on button "Valider la relance" at bounding box center [508, 296] width 95 height 21
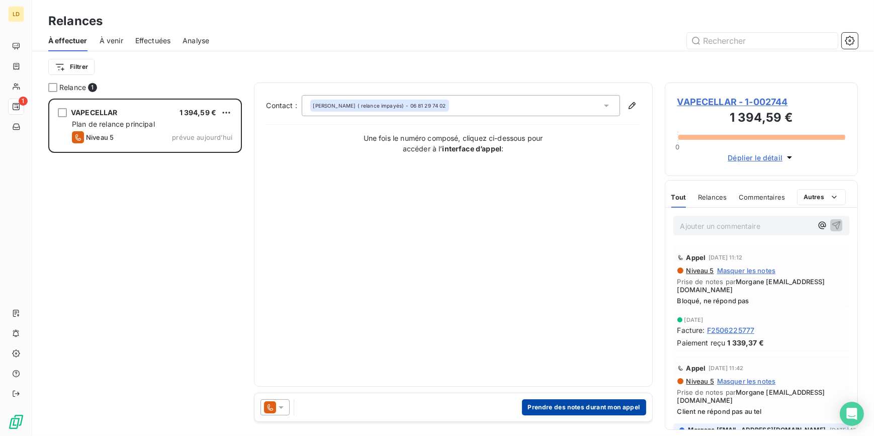
click at [553, 407] on button "Prendre des notes durant mon appel" at bounding box center [584, 408] width 124 height 16
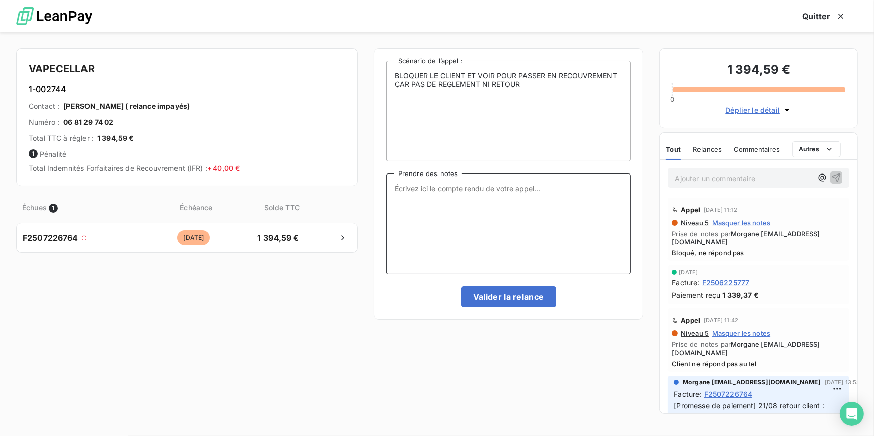
click at [439, 224] on textarea "Prendre des notes" at bounding box center [508, 224] width 245 height 101
type textarea "Ne répond pas au tel, relance mail faite"
click at [465, 287] on button "Valider la relance" at bounding box center [508, 296] width 95 height 21
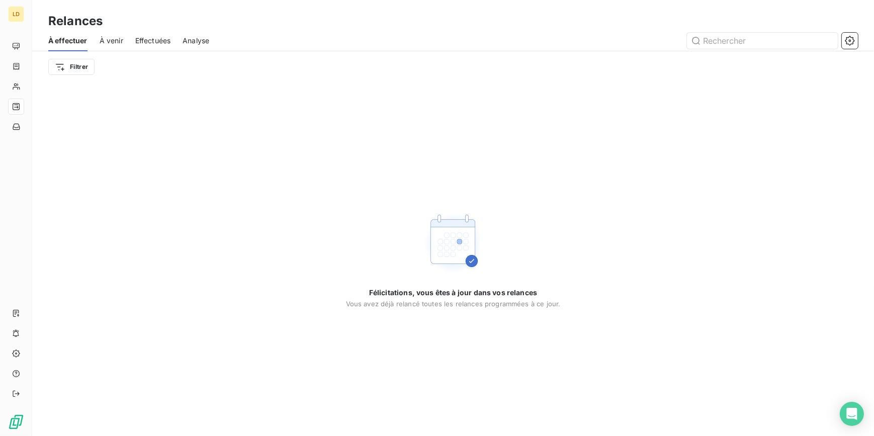
click at [157, 37] on span "Effectuées" at bounding box center [153, 41] width 36 height 10
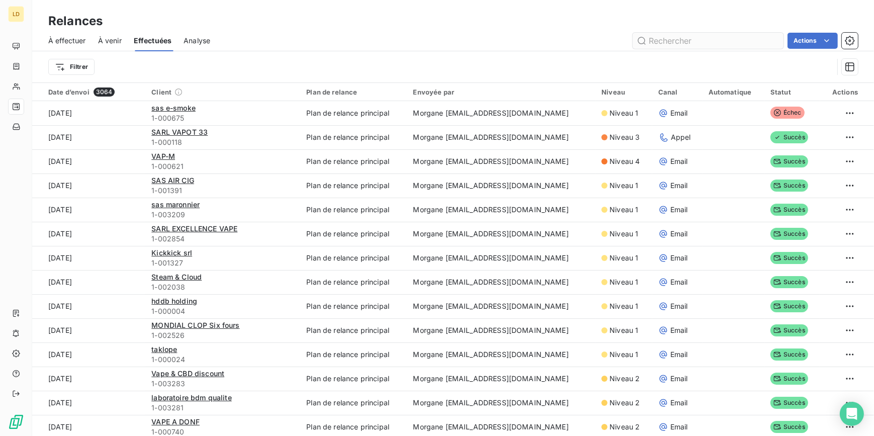
click at [732, 41] on input "text" at bounding box center [708, 41] width 151 height 16
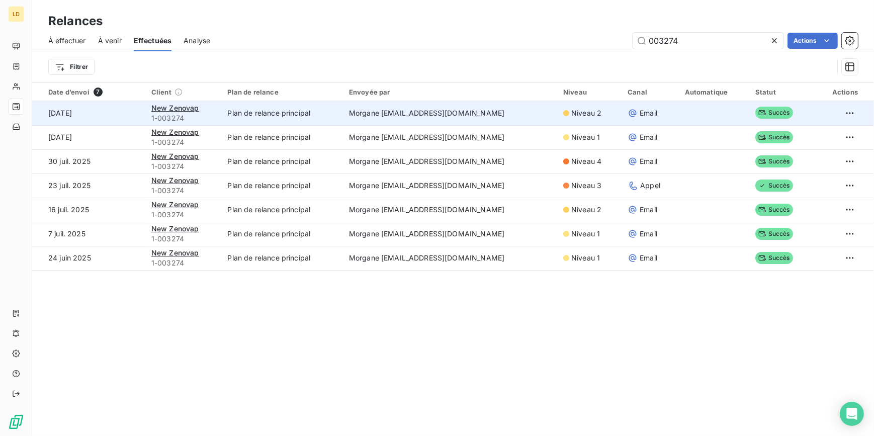
type input "003274"
click at [249, 112] on td "Plan de relance principal" at bounding box center [282, 113] width 121 height 24
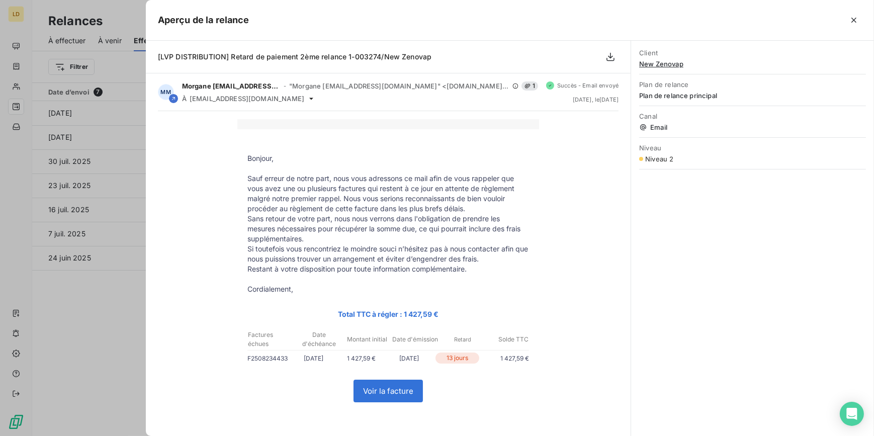
drag, startPoint x: 71, startPoint y: 127, endPoint x: 452, endPoint y: 51, distance: 388.4
click at [71, 127] on div at bounding box center [437, 218] width 874 height 436
